Goal: Task Accomplishment & Management: Use online tool/utility

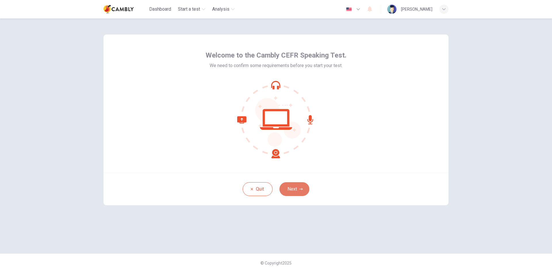
click at [300, 186] on button "Next" at bounding box center [294, 189] width 30 height 14
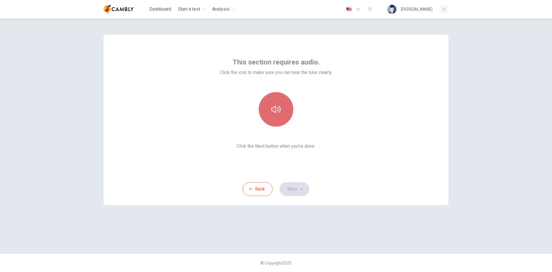
click at [278, 109] on icon "button" at bounding box center [275, 109] width 9 height 9
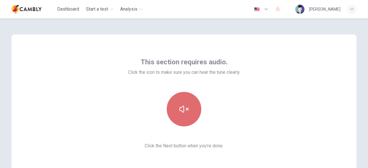
click at [184, 106] on icon "button" at bounding box center [183, 109] width 9 height 9
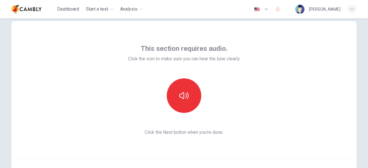
scroll to position [71, 0]
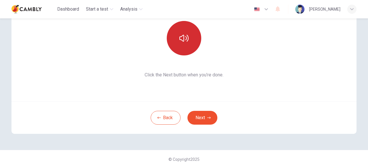
click at [189, 42] on button "button" at bounding box center [184, 38] width 34 height 34
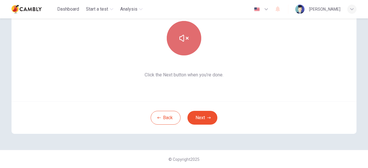
click at [189, 42] on button "button" at bounding box center [184, 38] width 34 height 34
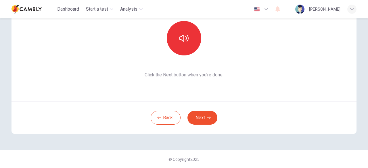
click at [197, 79] on div "This section requires audio. Click the icon to make sure you can hear the tune …" at bounding box center [183, 32] width 345 height 138
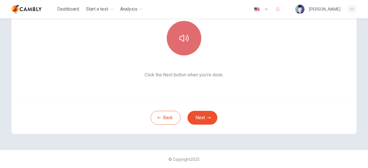
click at [180, 22] on button "button" at bounding box center [184, 38] width 34 height 34
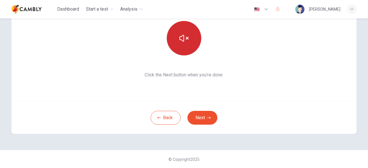
click at [181, 26] on button "button" at bounding box center [184, 38] width 34 height 34
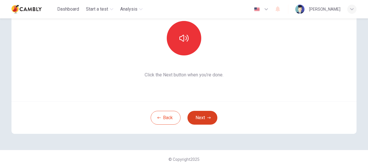
click at [205, 117] on button "Next" at bounding box center [202, 118] width 30 height 14
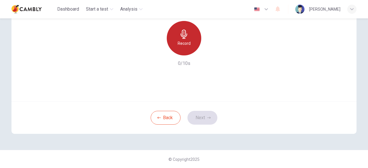
click at [179, 34] on icon "button" at bounding box center [183, 34] width 9 height 9
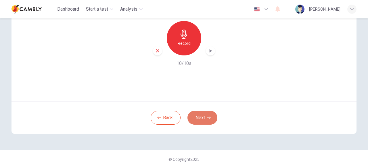
click at [198, 116] on button "Next" at bounding box center [202, 118] width 30 height 14
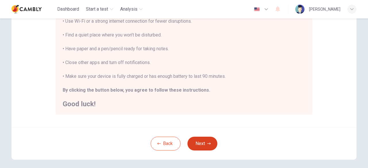
scroll to position [151, 0]
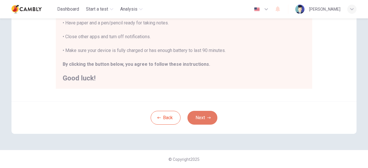
click at [204, 116] on button "Next" at bounding box center [202, 118] width 30 height 14
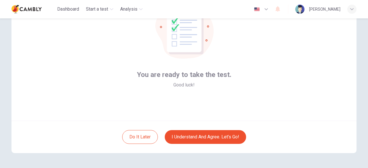
scroll to position [71, 0]
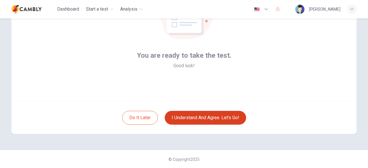
click at [201, 115] on button "I understand and agree. Let’s go!" at bounding box center [205, 118] width 81 height 14
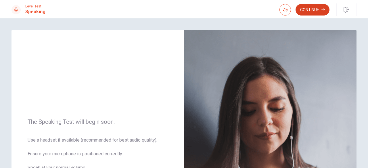
click at [318, 9] on button "Continue" at bounding box center [312, 9] width 34 height 11
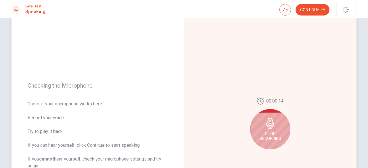
scroll to position [86, 0]
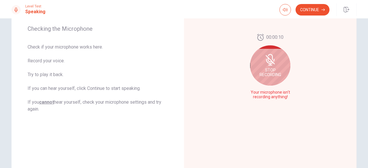
click at [271, 68] on span "Stop Recording" at bounding box center [271, 72] width 22 height 9
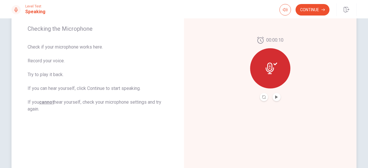
click at [277, 97] on button "Play Audio" at bounding box center [276, 97] width 8 height 8
click at [266, 69] on icon at bounding box center [270, 68] width 8 height 11
click at [262, 97] on icon "Record Again" at bounding box center [263, 96] width 3 height 3
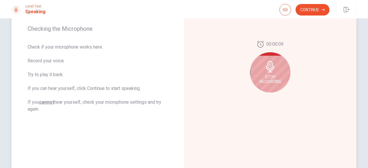
click at [279, 71] on div "Stop Recording" at bounding box center [270, 72] width 40 height 40
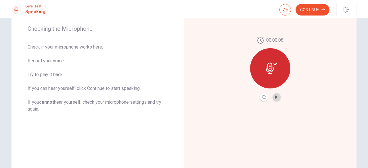
click at [277, 96] on button "Play Audio" at bounding box center [276, 97] width 8 height 8
click at [315, 9] on button "Continue" at bounding box center [312, 9] width 34 height 11
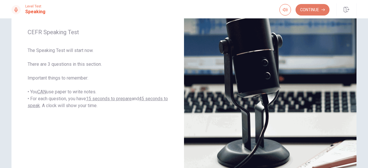
click at [318, 8] on button "Continue" at bounding box center [312, 9] width 34 height 11
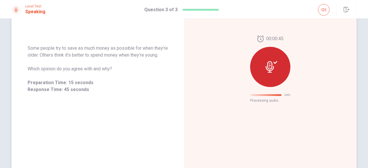
scroll to position [41, 0]
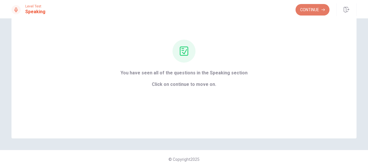
click at [318, 9] on button "Continue" at bounding box center [312, 9] width 34 height 11
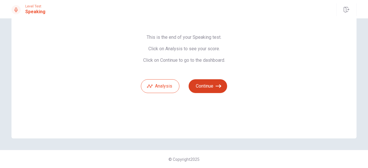
click at [207, 84] on button "Continue" at bounding box center [208, 86] width 39 height 14
